Goal: Transaction & Acquisition: Purchase product/service

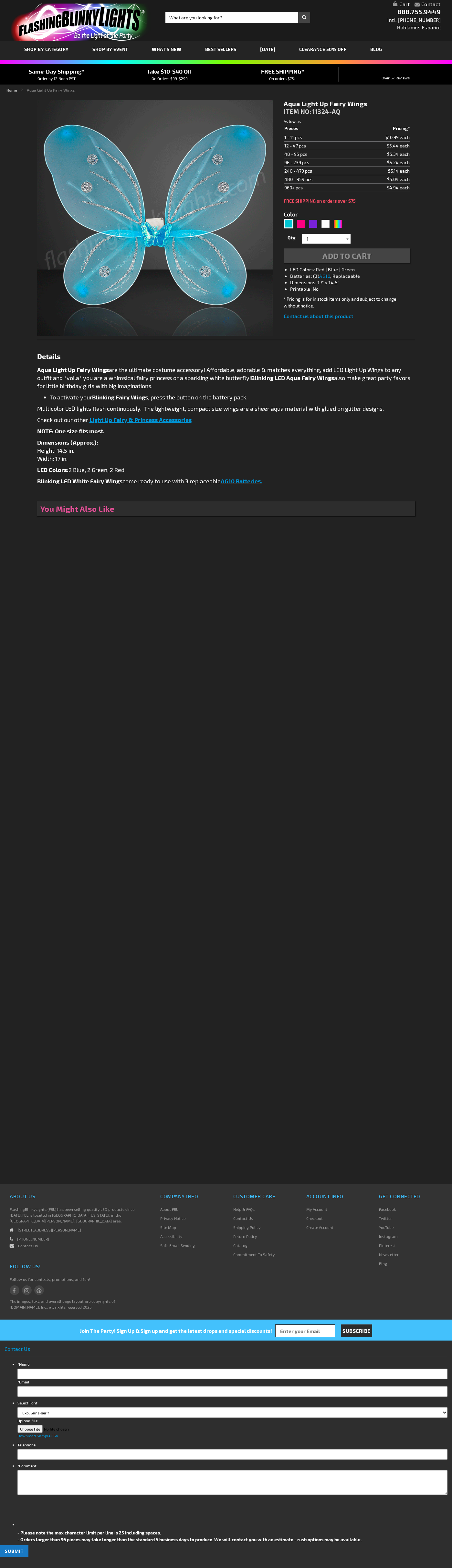
type input "5653"
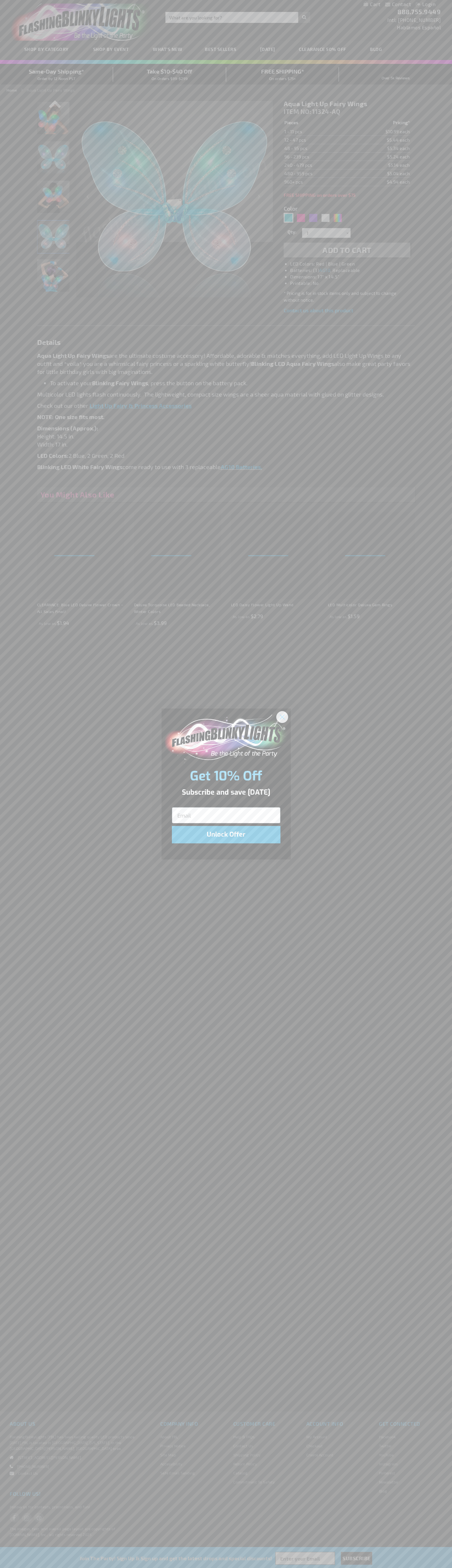
click at [282, 716] on icon "Close dialog" at bounding box center [281, 716] width 4 height 4
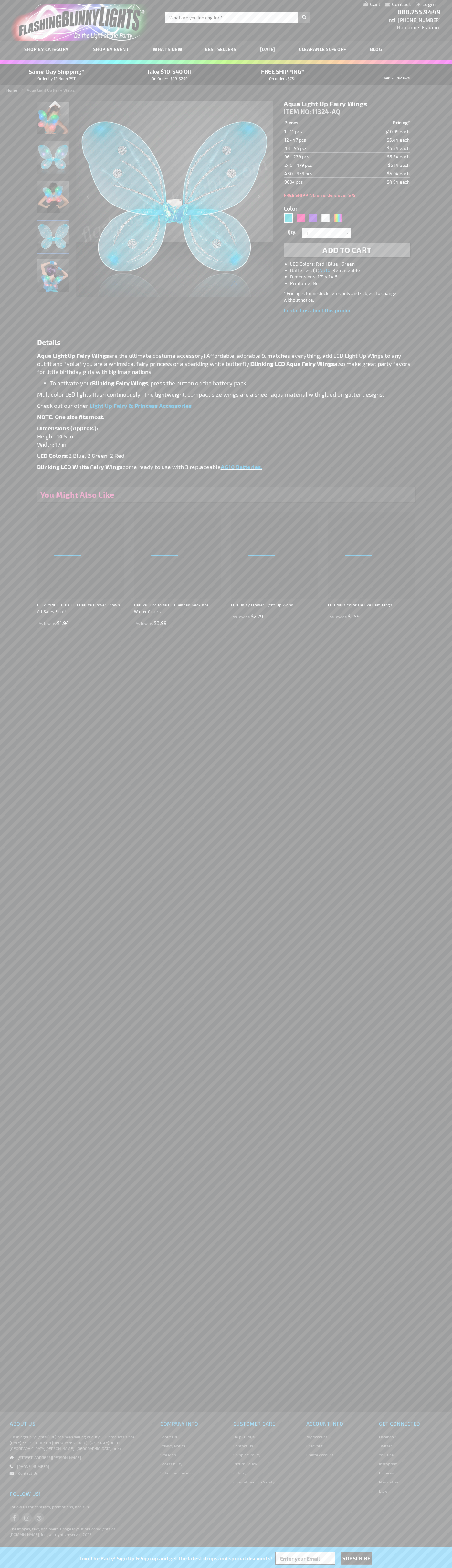
click at [353, 264] on li "LED Colors: Red | Blue | Green" at bounding box center [353, 264] width 126 height 7
click at [347, 250] on span "Add to Cart" at bounding box center [347, 250] width 49 height 9
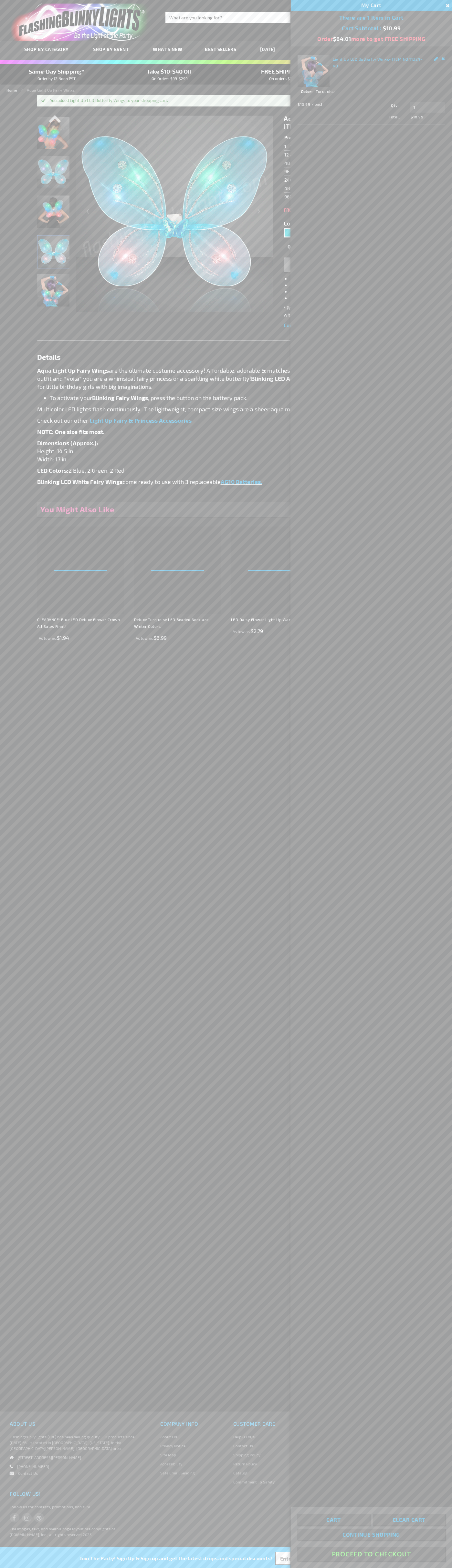
click at [371, 1554] on button "Proceed To Checkout" at bounding box center [371, 1554] width 148 height 15
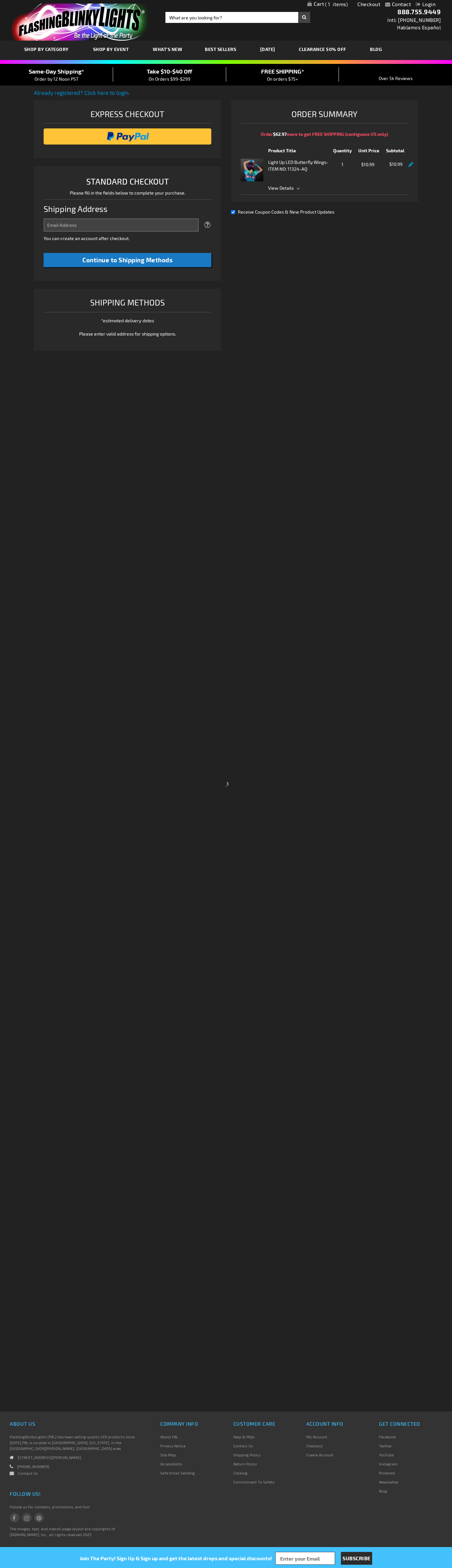
select select "US"
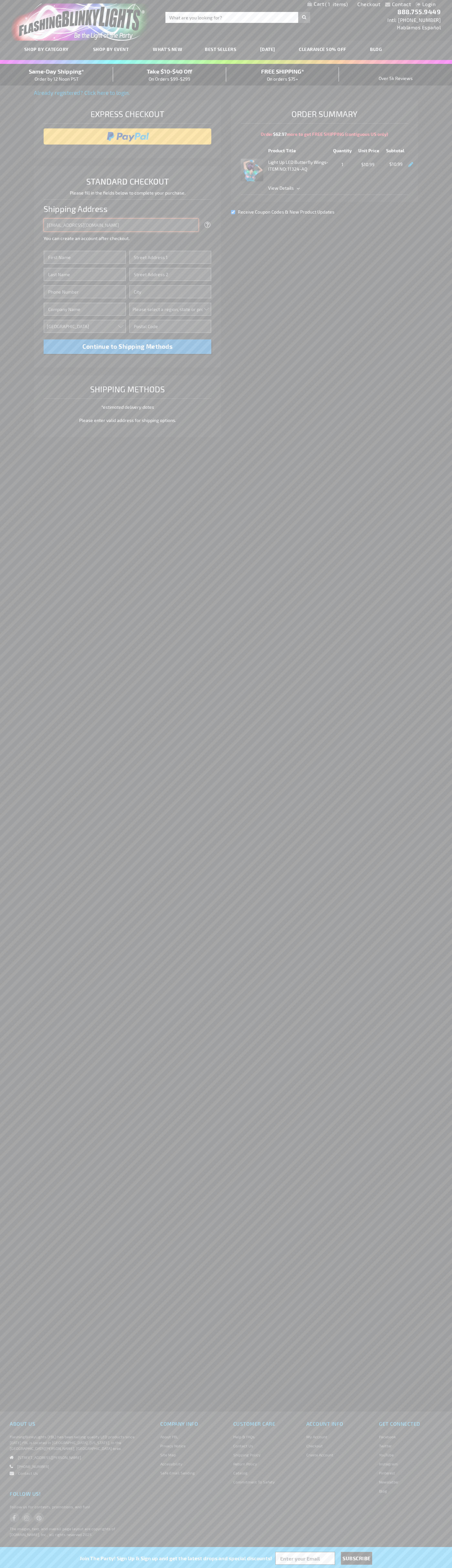
type input "johnsmith005@storebotmail.joonix.net"
type input "John"
type input "2332 Galiano Street"
type input "First floor"
type input "coral gables"
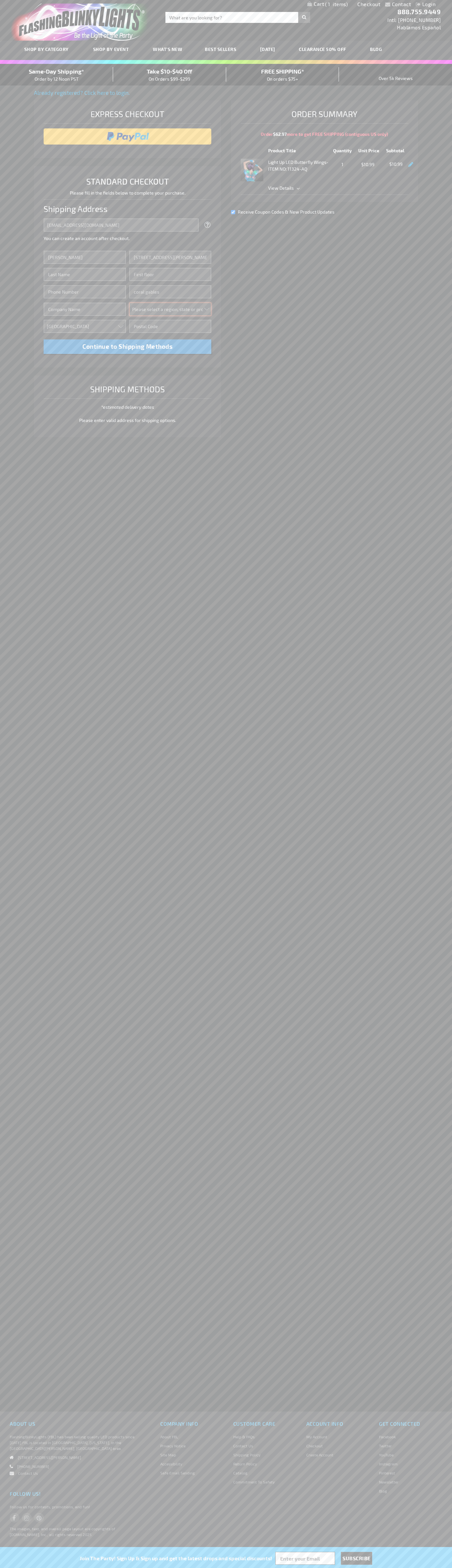
select select "18"
type input "33134"
type input "Smith"
type input "6502530000"
type input "John Smith"
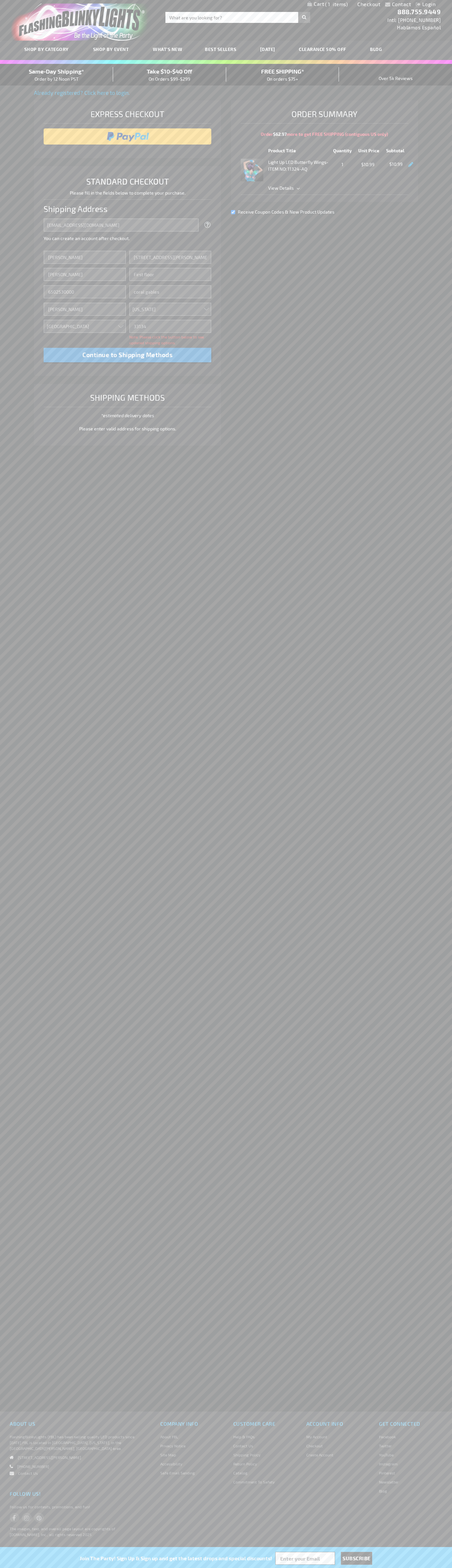
click at [57, 75] on div "Same-Day Shipping* Order by 12 Noon PST" at bounding box center [57, 74] width 113 height 15
click at [127, 136] on input "image" at bounding box center [127, 136] width 161 height 13
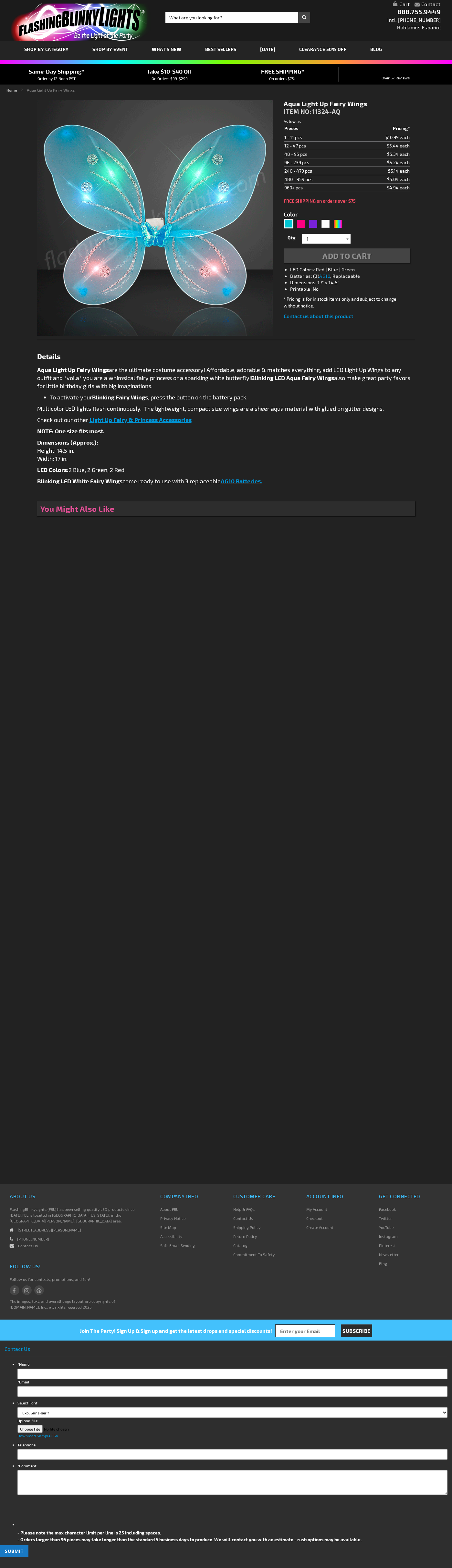
type input "5653"
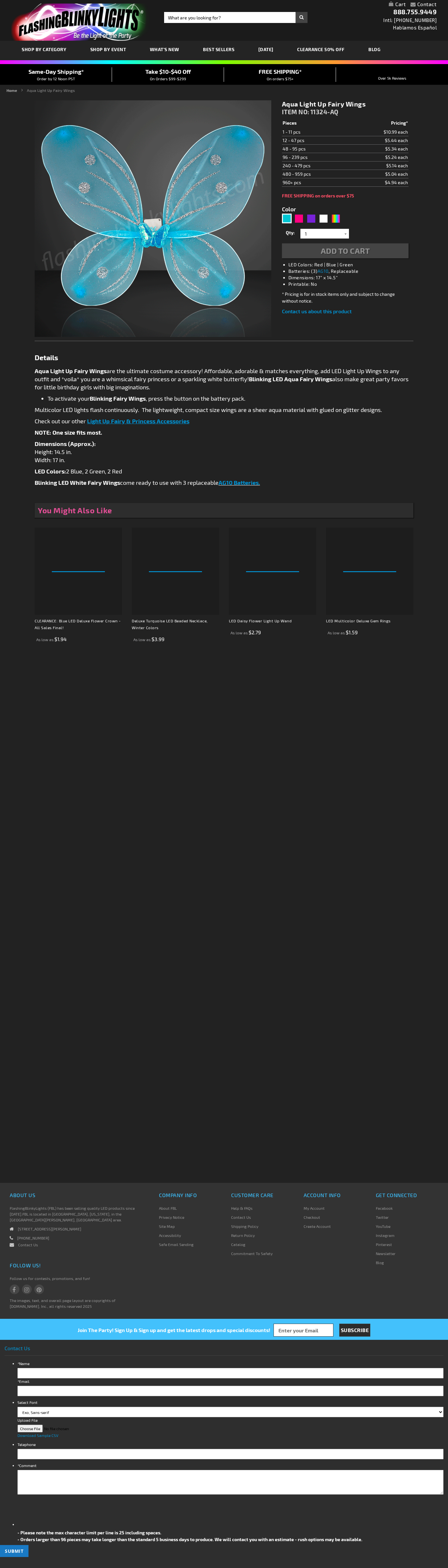
type input "5653"
